Goal: Obtain resource: Download file/media

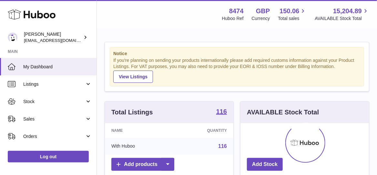
scroll to position [100, 129]
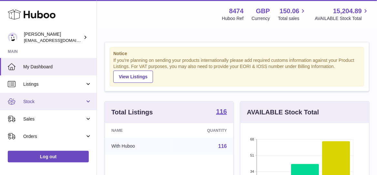
click at [27, 99] on span "Stock" at bounding box center [54, 102] width 62 height 6
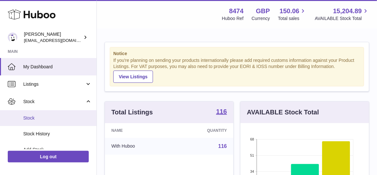
click at [33, 120] on span "Stock" at bounding box center [57, 118] width 68 height 6
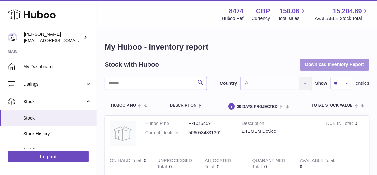
click at [320, 63] on button "Download Inventory Report" at bounding box center [334, 65] width 69 height 12
